Goal: Transaction & Acquisition: Purchase product/service

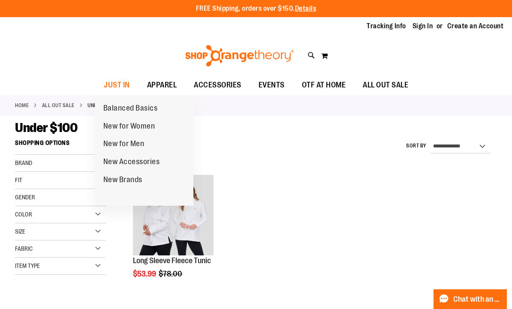
click at [120, 145] on span "New for Men" at bounding box center [123, 144] width 41 height 11
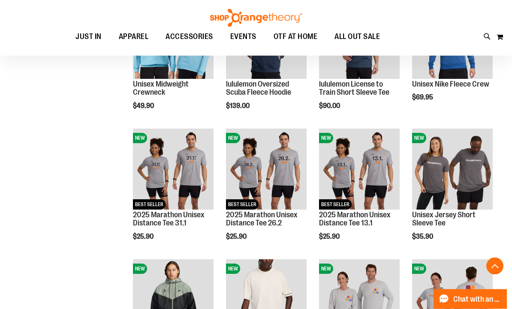
scroll to position [569, 0]
click at [164, 157] on img "product" at bounding box center [173, 169] width 81 height 81
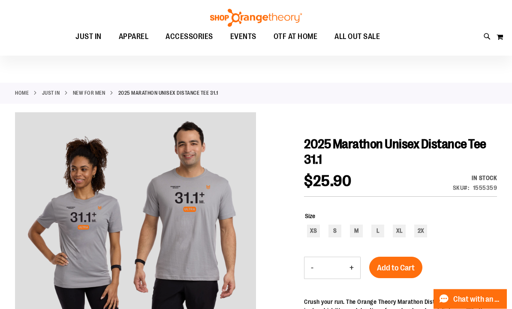
scroll to position [15, 0]
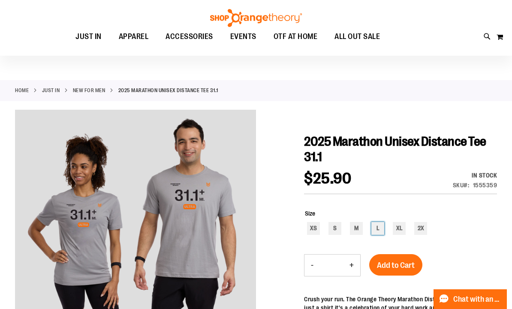
click at [376, 229] on div "L" at bounding box center [377, 228] width 13 height 13
type input "***"
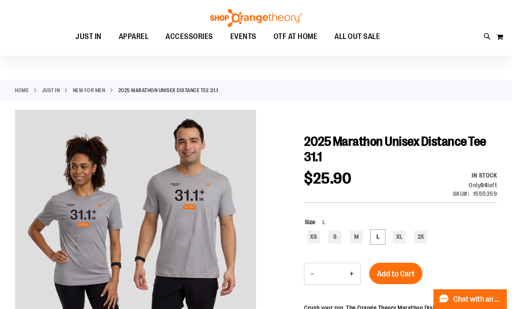
click at [395, 272] on span "Add to Cart" at bounding box center [396, 273] width 38 height 9
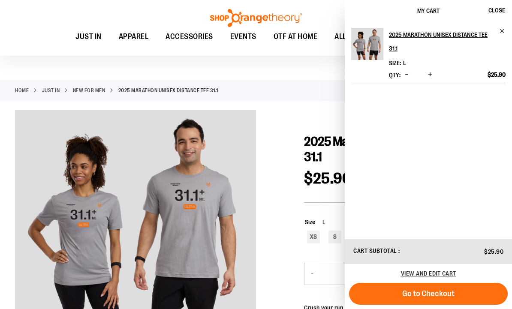
click at [426, 298] on span "Go to Checkout" at bounding box center [428, 293] width 52 height 9
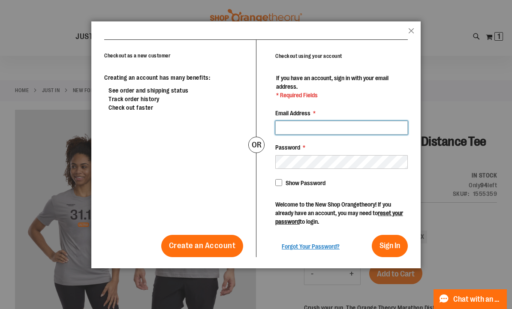
click at [385, 128] on input "Email Address *" at bounding box center [341, 128] width 133 height 14
type input "**********"
click at [386, 246] on span "Sign In" at bounding box center [390, 245] width 21 height 9
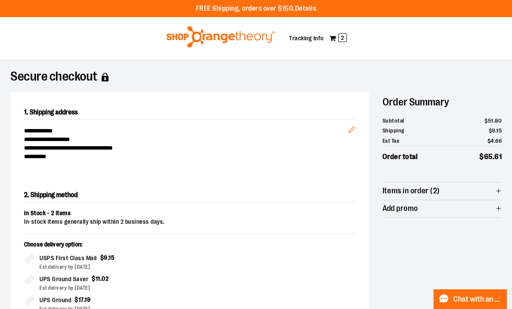
click at [426, 192] on span "Items in order (2)" at bounding box center [411, 191] width 57 height 8
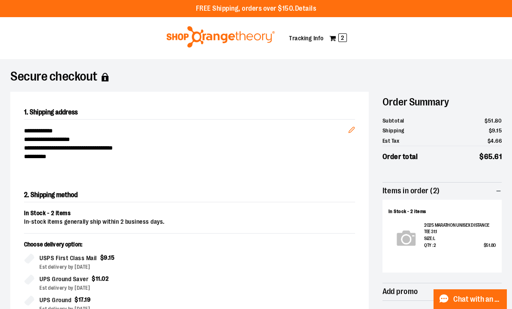
click at [422, 230] on img at bounding box center [406, 238] width 33 height 33
click at [339, 38] on span "2" at bounding box center [342, 37] width 9 height 9
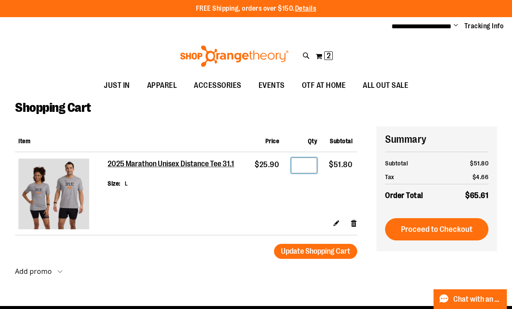
click at [303, 164] on input "*" at bounding box center [304, 165] width 26 height 15
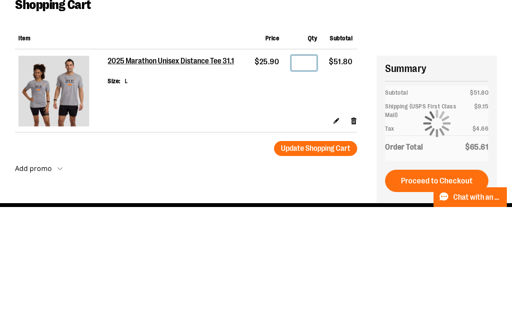
click at [310, 157] on input "*" at bounding box center [304, 164] width 26 height 15
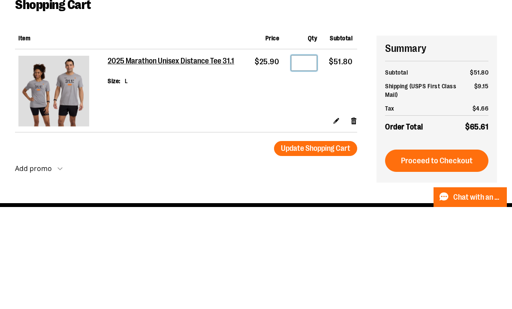
type input "*"
click at [315, 243] on button "Update Shopping Cart" at bounding box center [315, 250] width 83 height 15
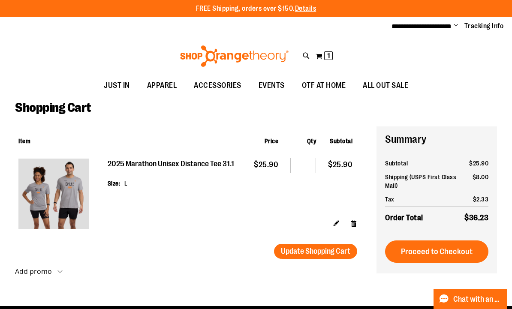
click at [423, 253] on span "Proceed to Checkout" at bounding box center [437, 251] width 72 height 9
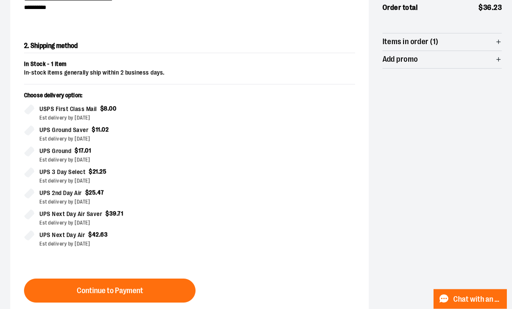
scroll to position [149, 0]
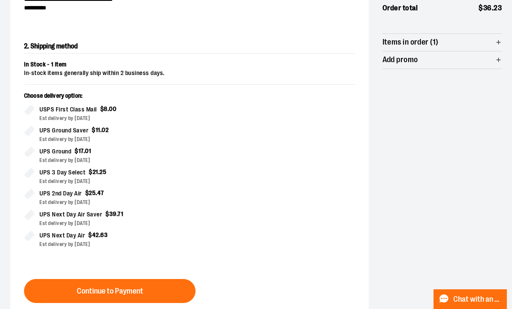
click at [97, 290] on span "Continue to Payment" at bounding box center [110, 291] width 66 height 8
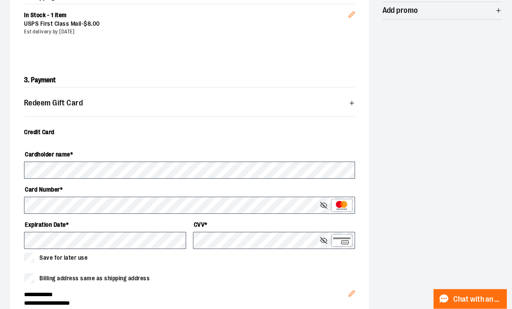
scroll to position [206, 0]
